Goal: Transaction & Acquisition: Purchase product/service

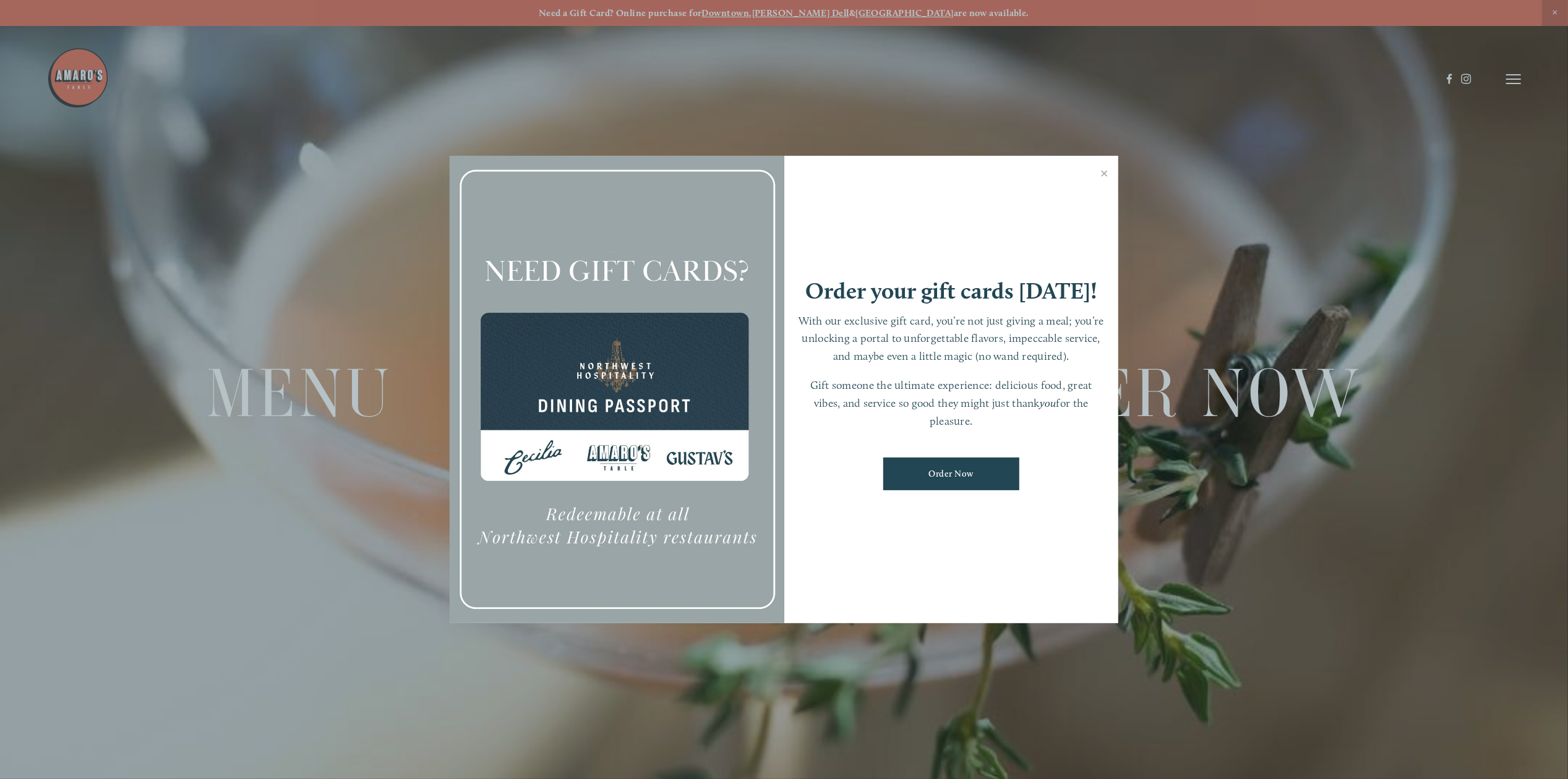
click at [933, 482] on link "Order Now" at bounding box center [951, 474] width 136 height 33
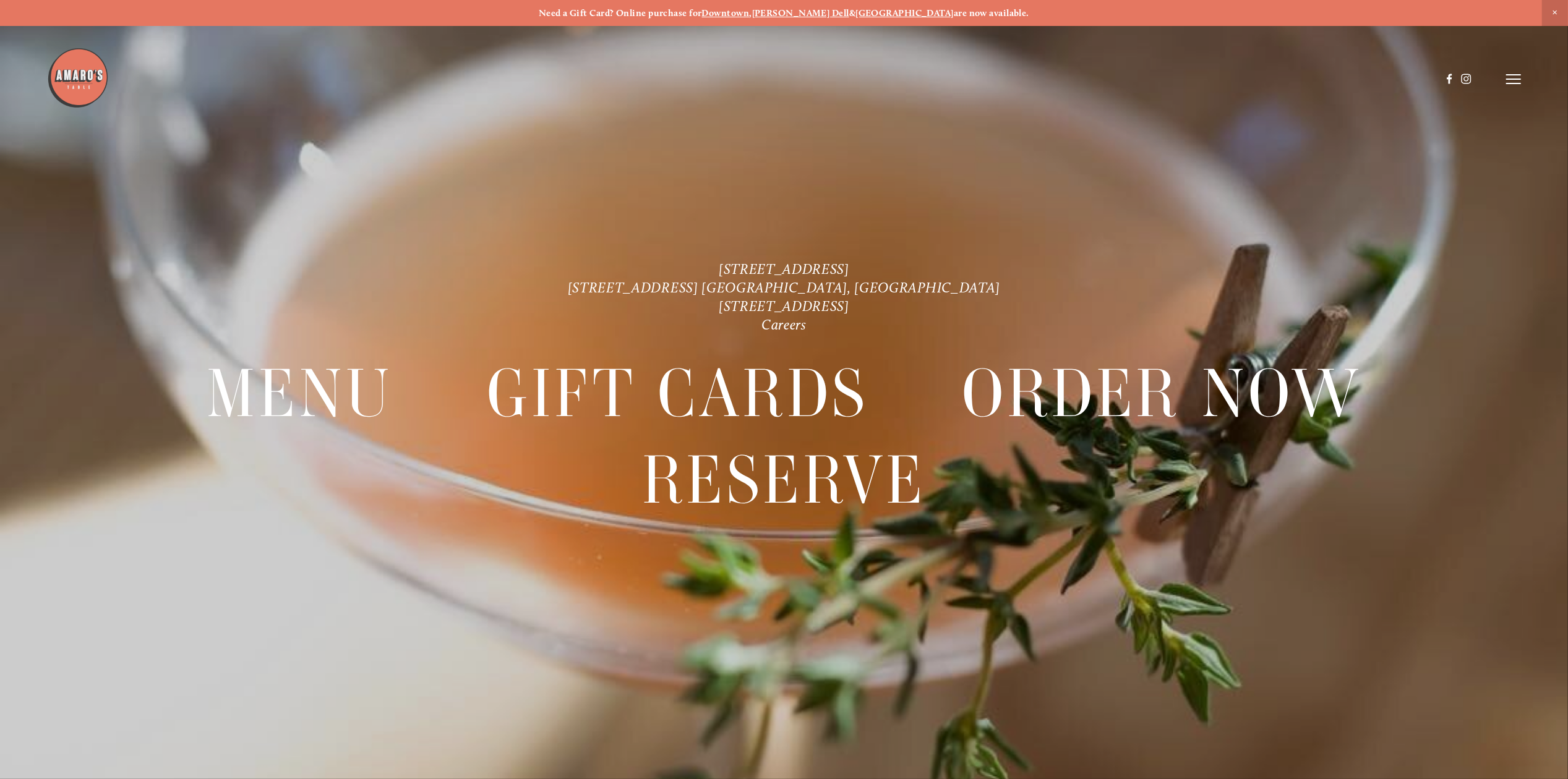
click at [750, 12] on strong "Downtown" at bounding box center [726, 13] width 47 height 11
